Goal: Information Seeking & Learning: Learn about a topic

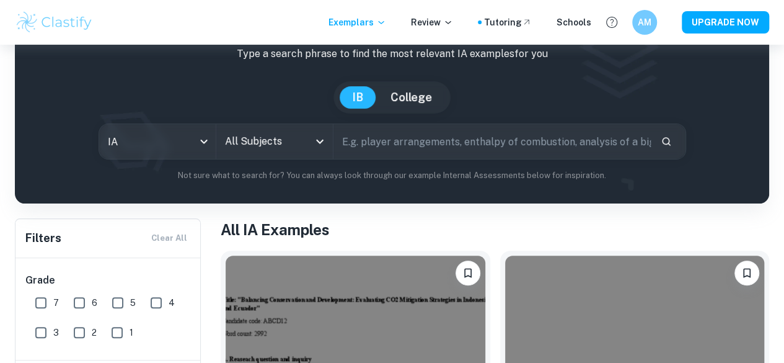
scroll to position [74, 0]
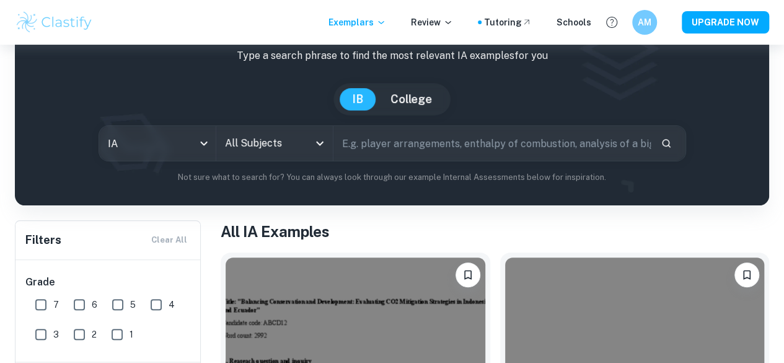
click at [288, 140] on input "All Subjects" at bounding box center [265, 143] width 87 height 24
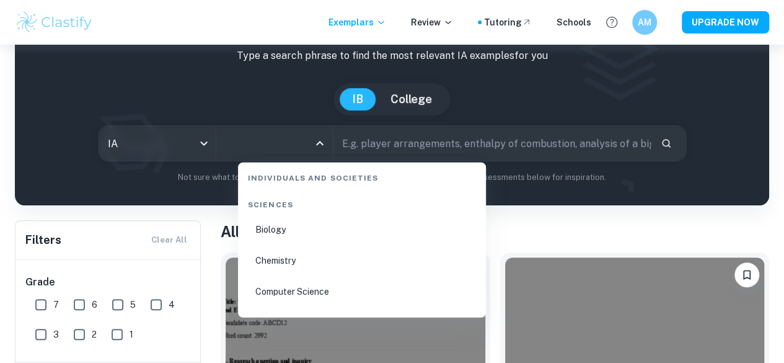
scroll to position [1911, 0]
click at [267, 230] on li "Biology" at bounding box center [362, 227] width 238 height 29
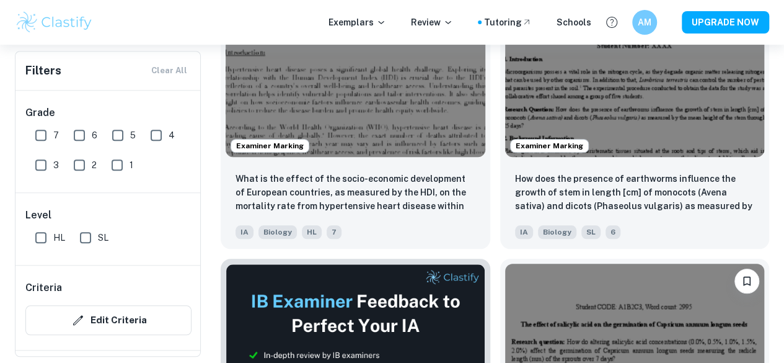
scroll to position [497, 0]
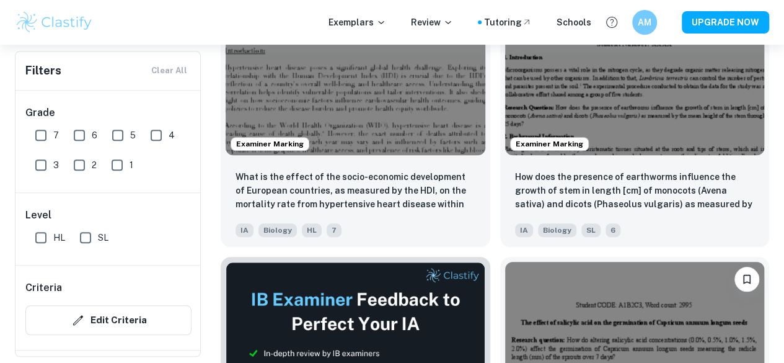
click at [505, 262] on img at bounding box center [635, 359] width 260 height 195
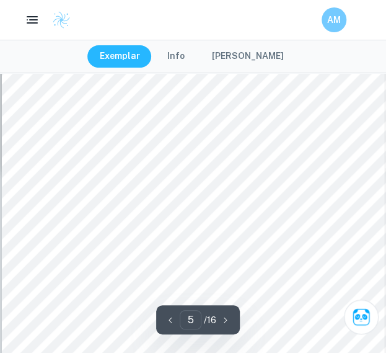
scroll to position [2388, 0]
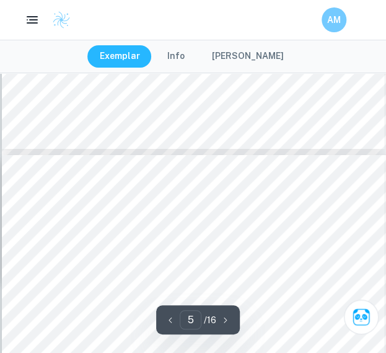
type input "4"
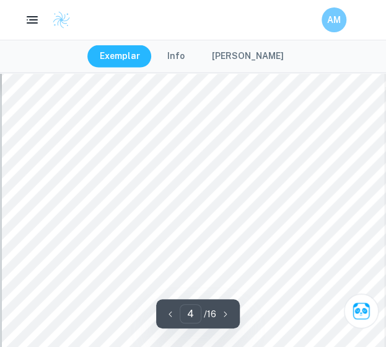
scroll to position [1918, 0]
